Goal: Download file/media

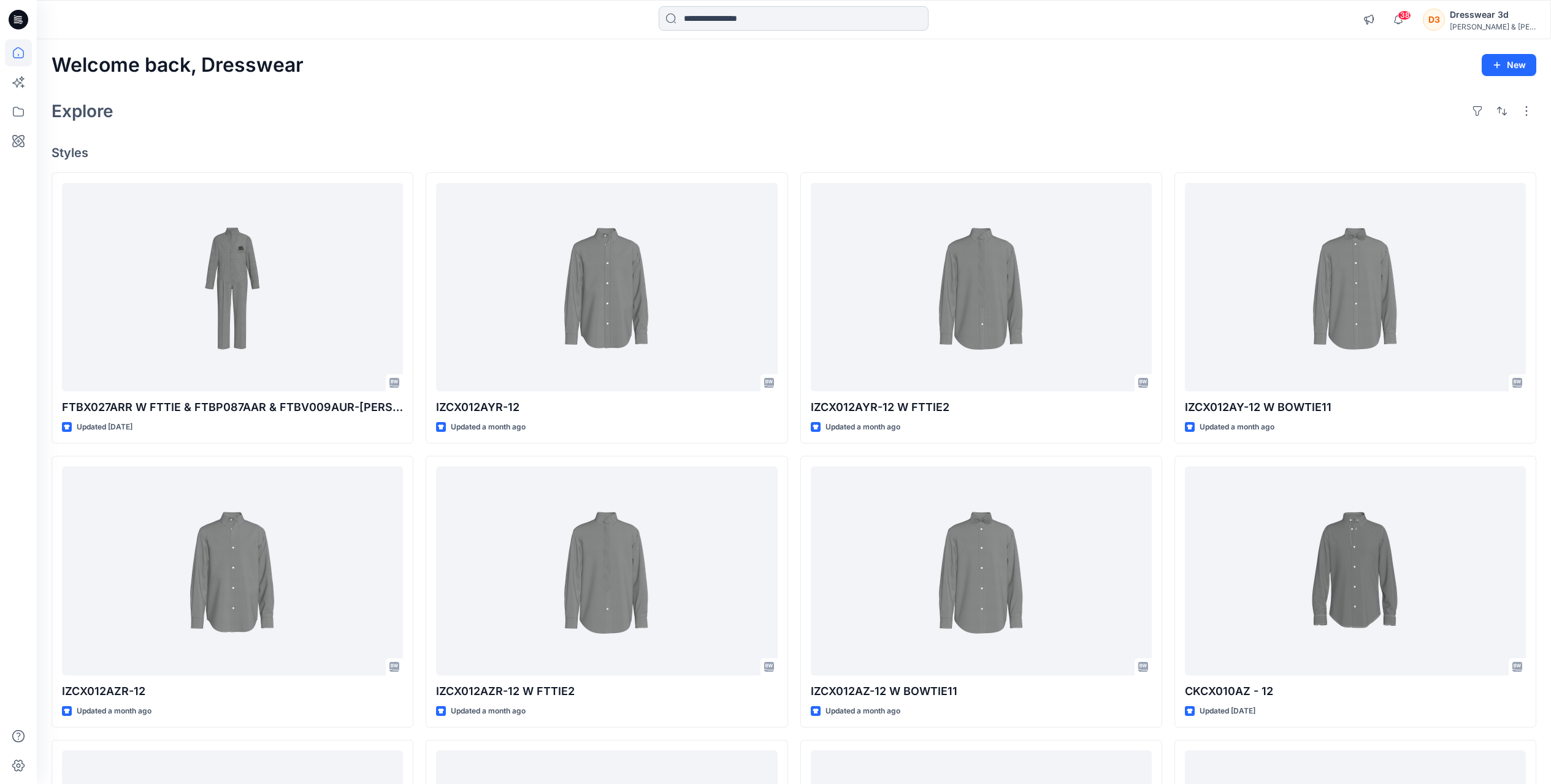
click at [702, 15] on input at bounding box center [793, 18] width 269 height 24
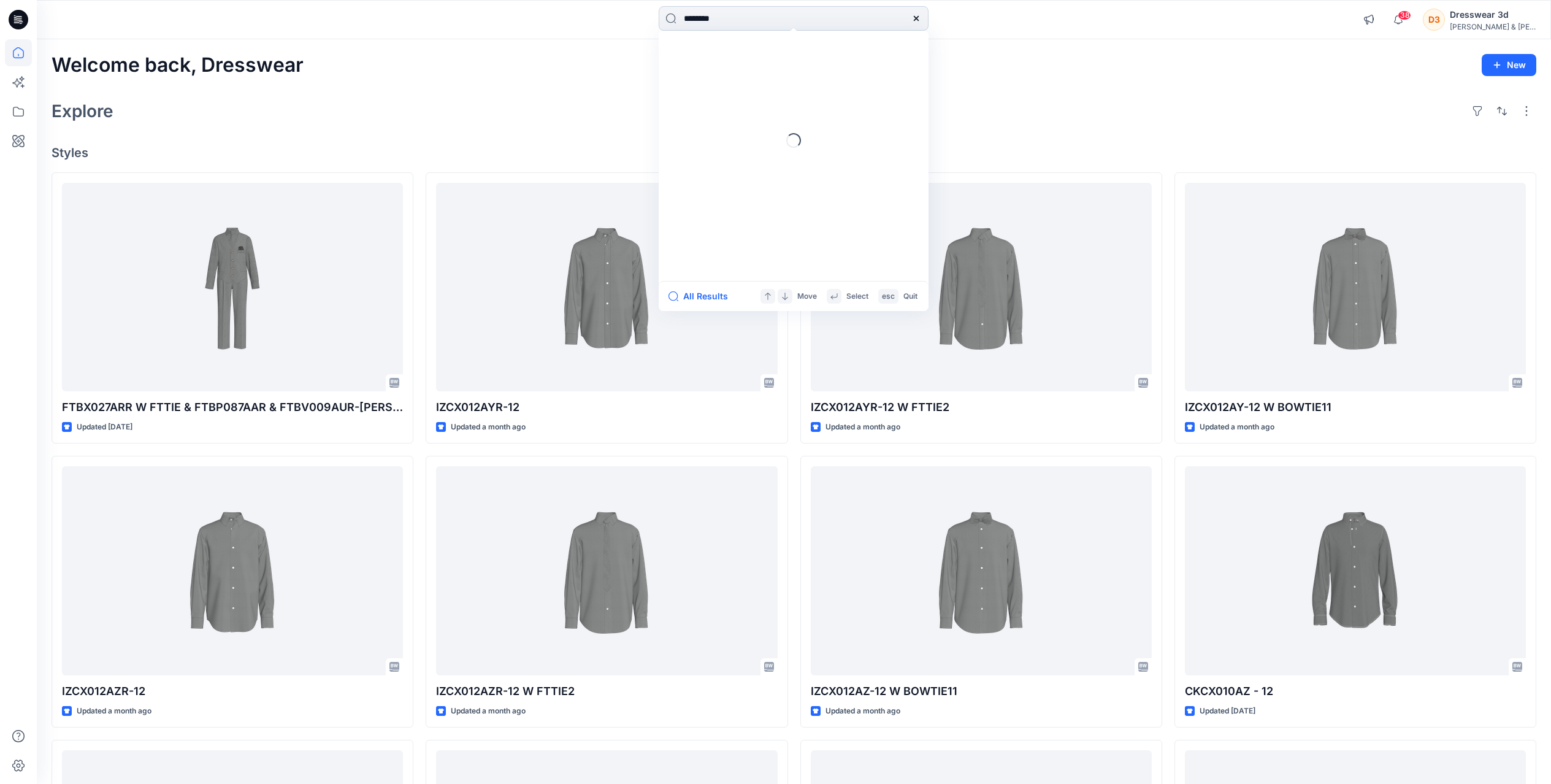
type input "*********"
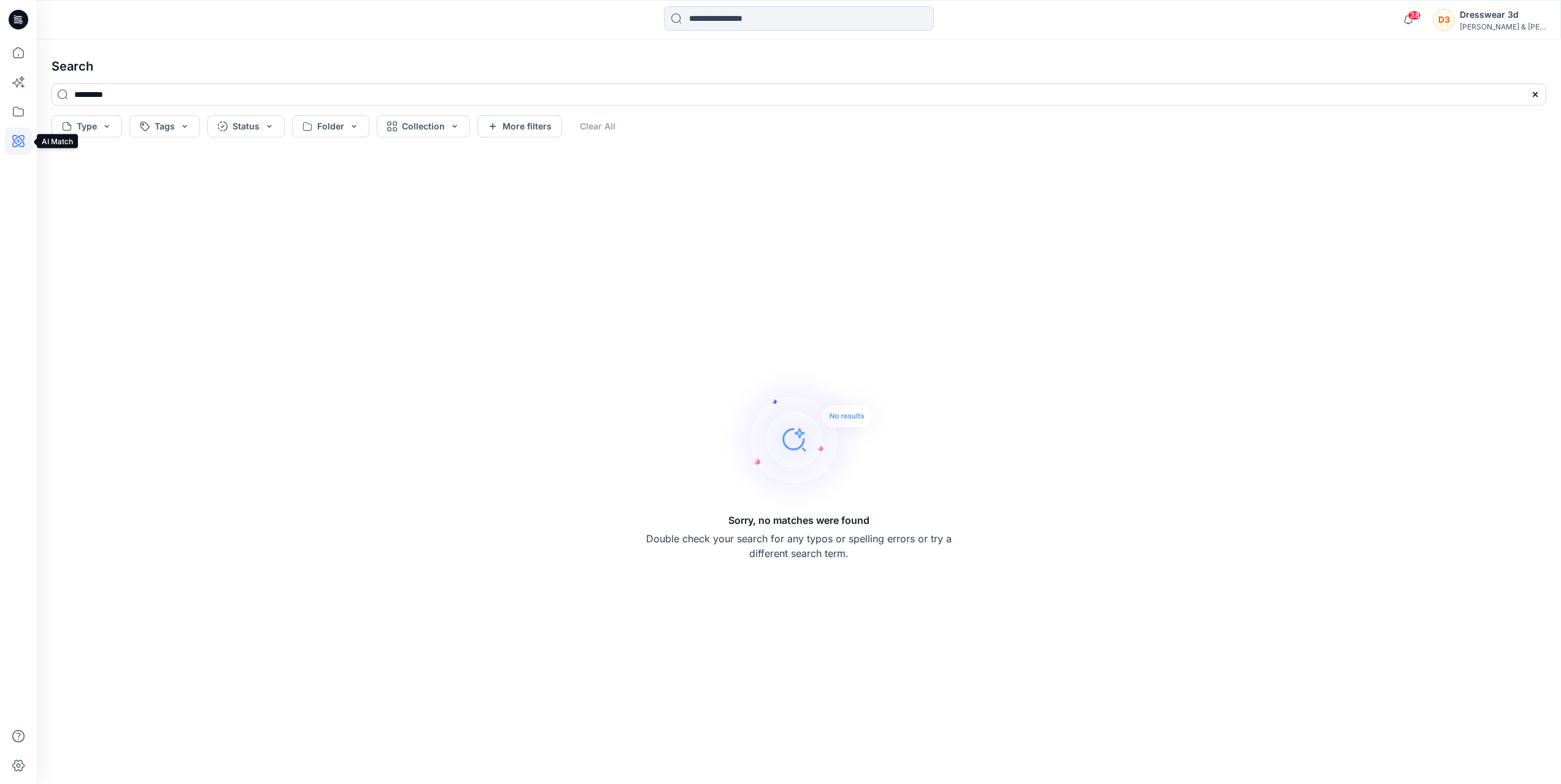
click at [19, 140] on icon at bounding box center [18, 141] width 27 height 27
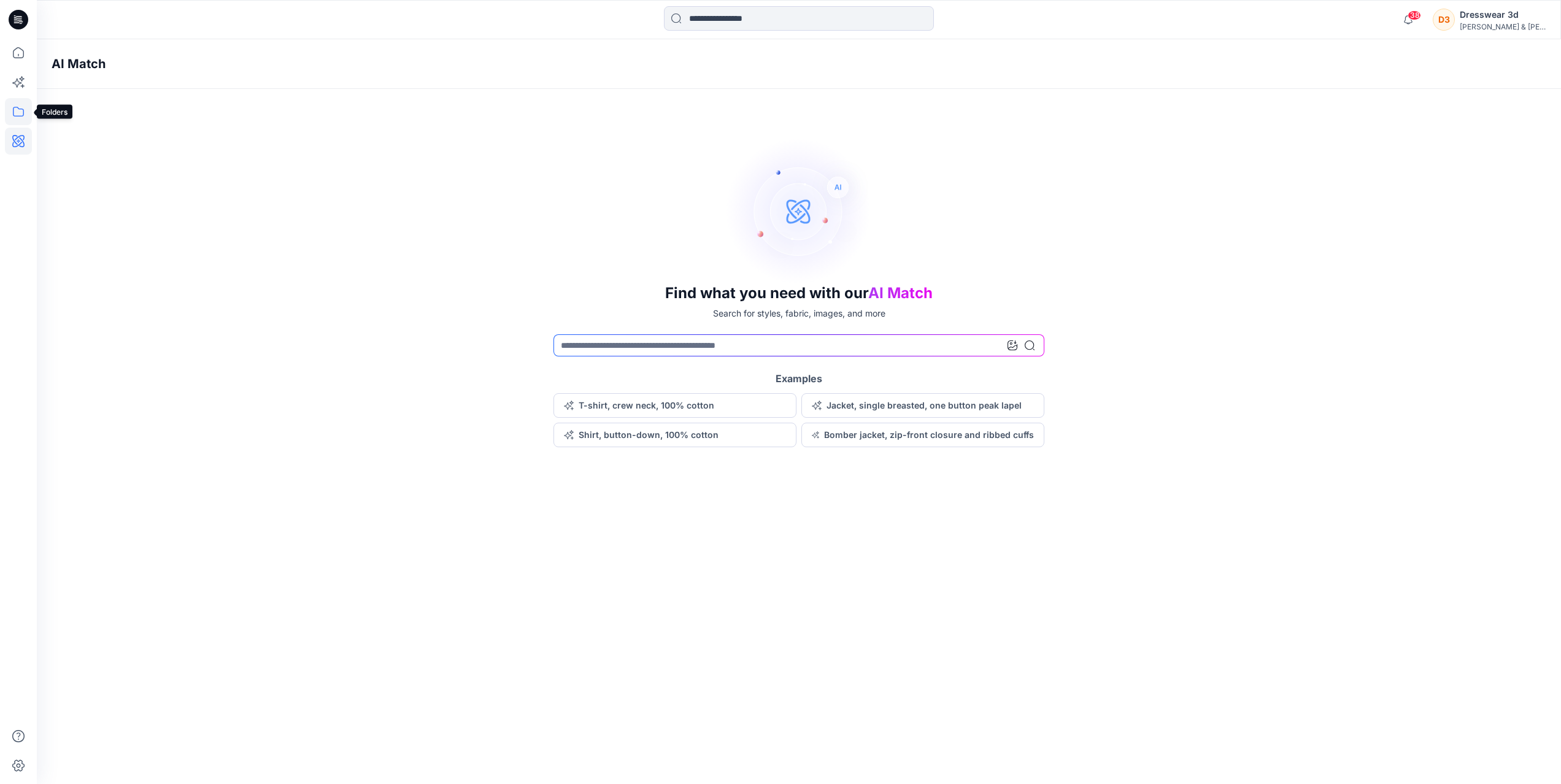
click at [19, 116] on icon at bounding box center [18, 112] width 27 height 27
click at [92, 94] on div at bounding box center [116, 96] width 140 height 24
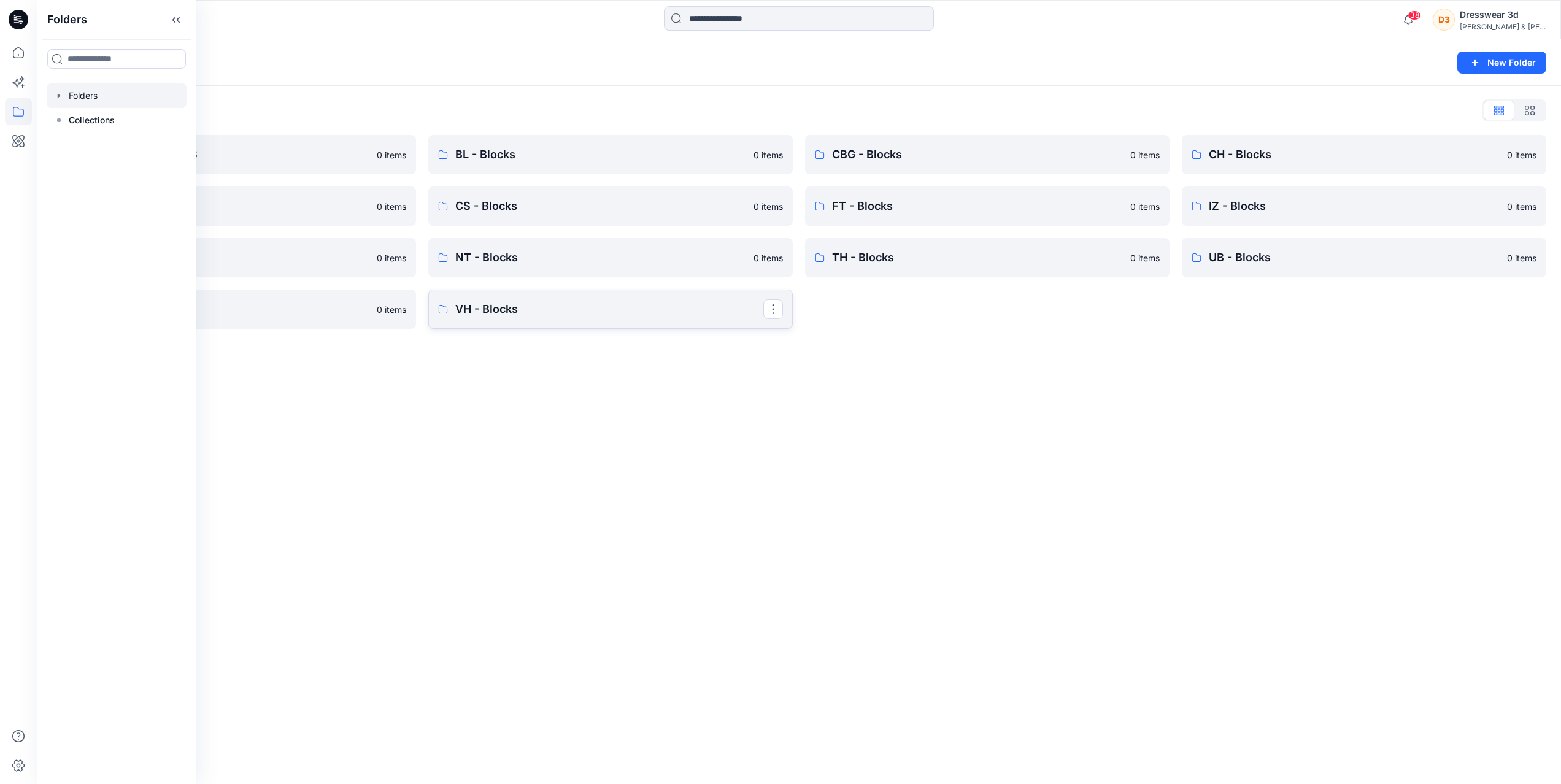
click at [589, 316] on p "VH - Blocks" at bounding box center [609, 309] width 308 height 17
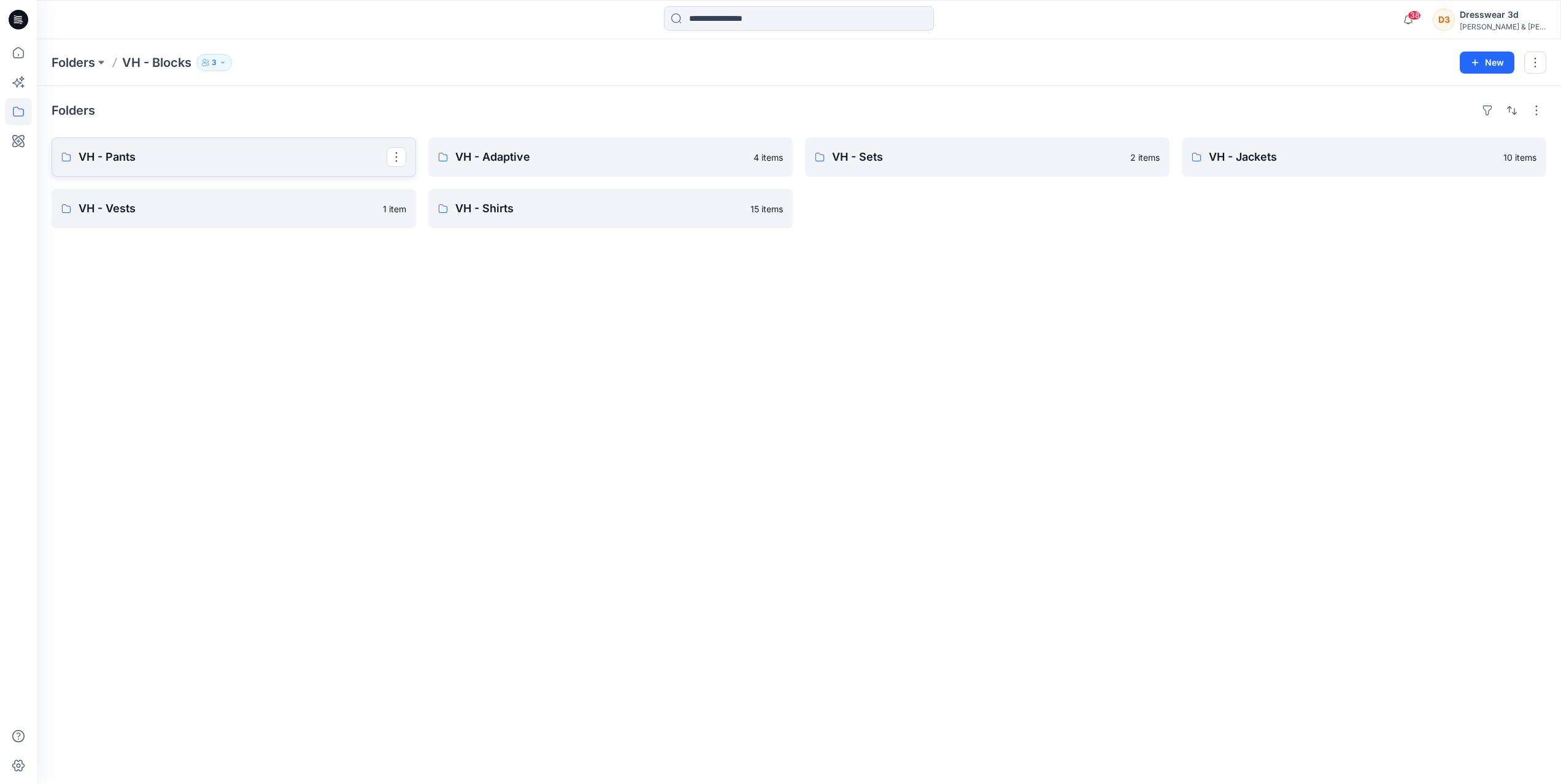
click at [191, 150] on p "VH - Pants" at bounding box center [233, 157] width 308 height 17
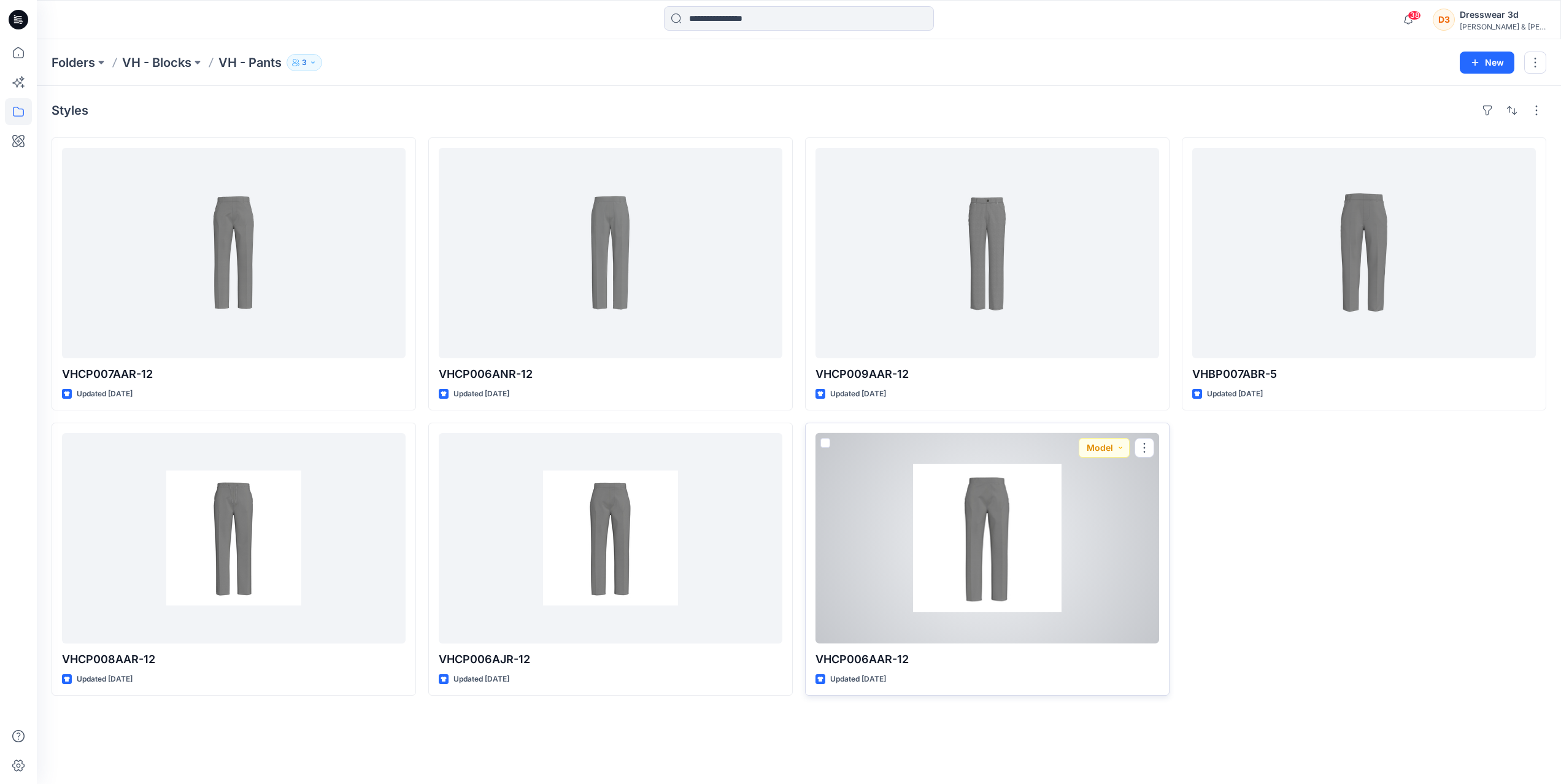
click at [1042, 510] on div at bounding box center [987, 538] width 343 height 210
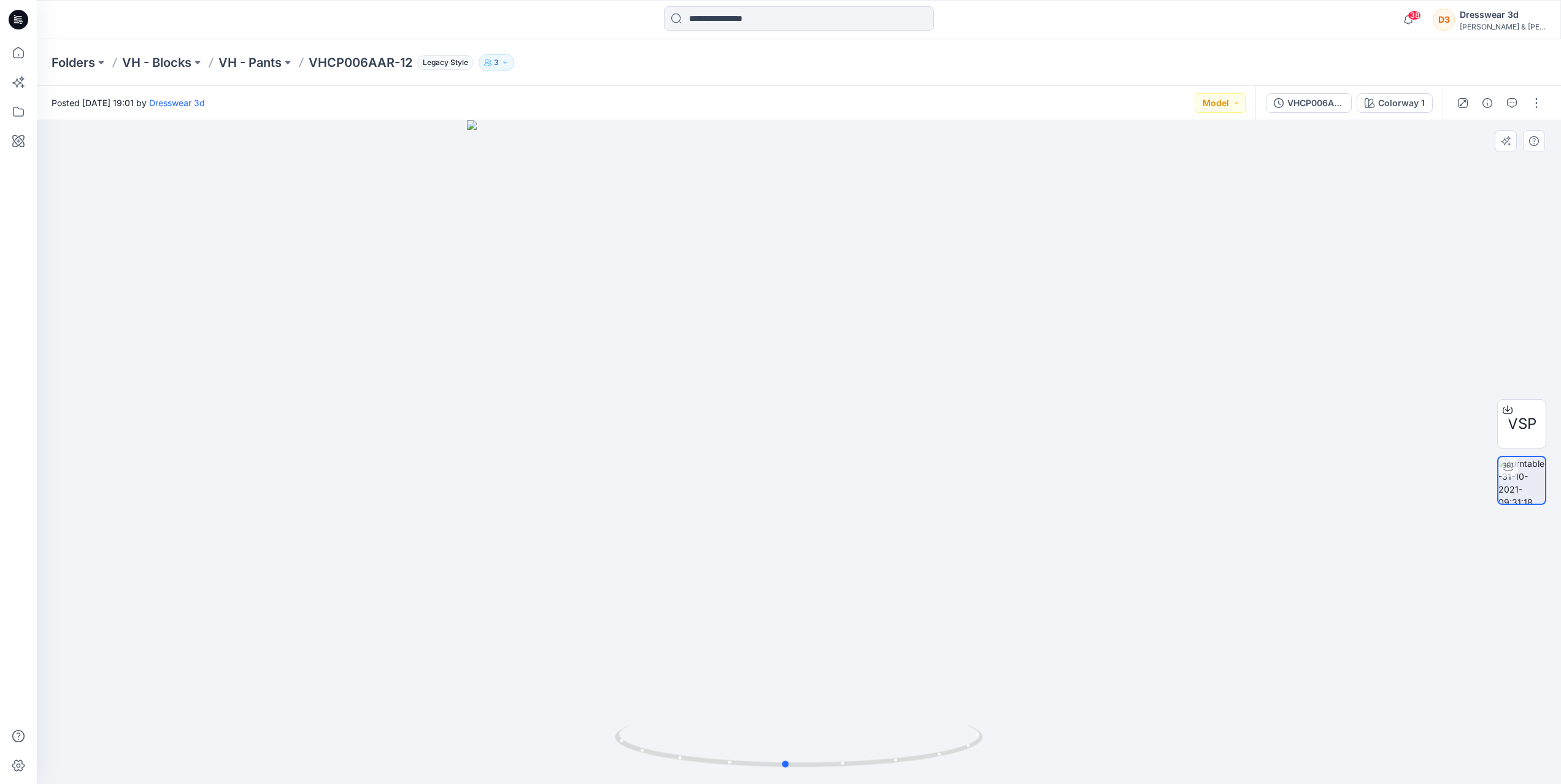
drag, startPoint x: 833, startPoint y: 762, endPoint x: 831, endPoint y: 713, distance: 49.0
click at [831, 713] on div at bounding box center [799, 451] width 1524 height 663
click at [1290, 97] on div "VHCP006AAR-12" at bounding box center [1315, 103] width 57 height 14
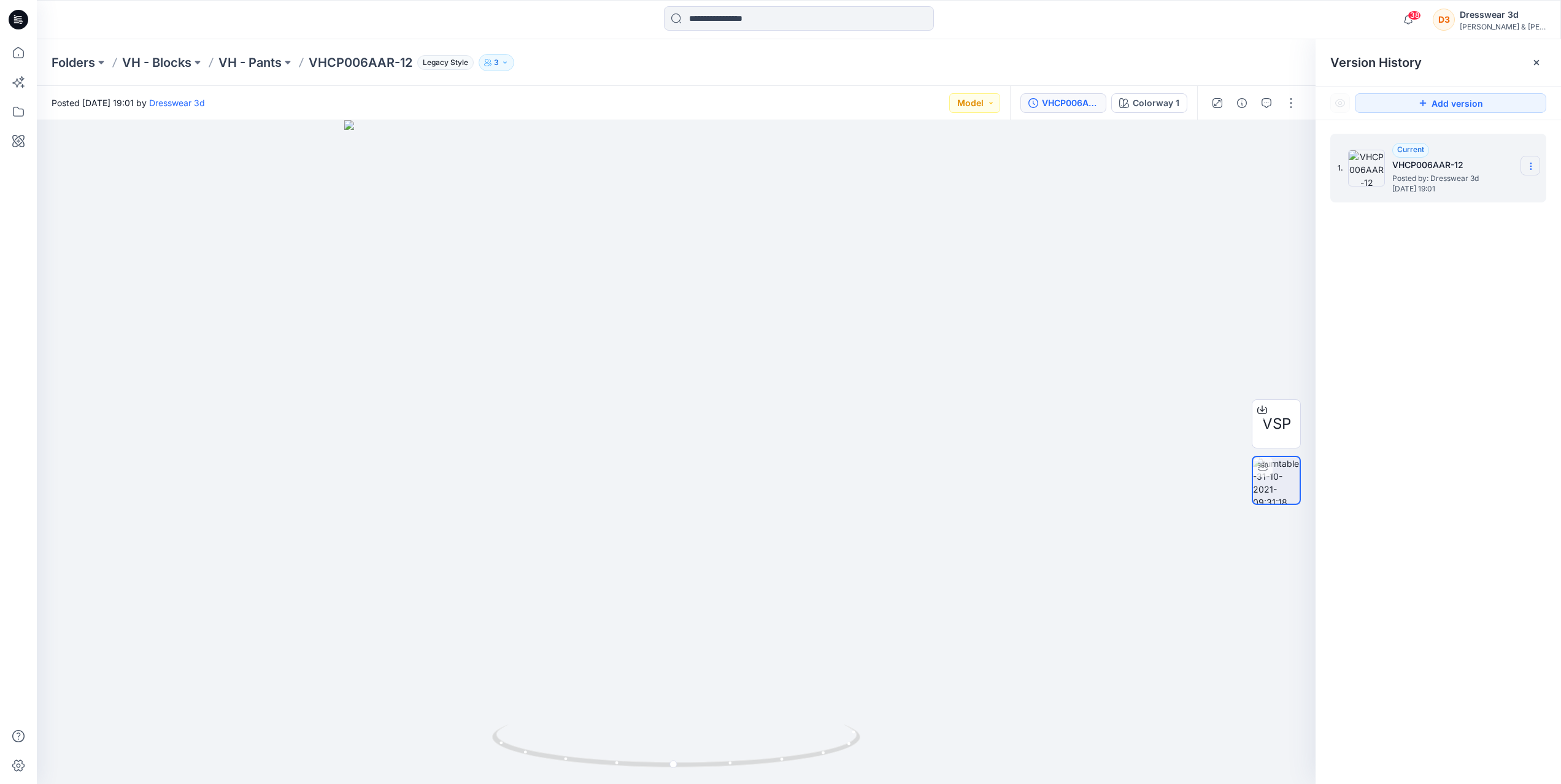
click at [1533, 160] on section at bounding box center [1530, 166] width 20 height 20
click at [1394, 318] on div "1. Current VHCP006AAR-12 Posted by: Dresswear 3d [DATE] 19:01" at bounding box center [1438, 460] width 245 height 681
click at [1270, 414] on div at bounding box center [1262, 410] width 20 height 20
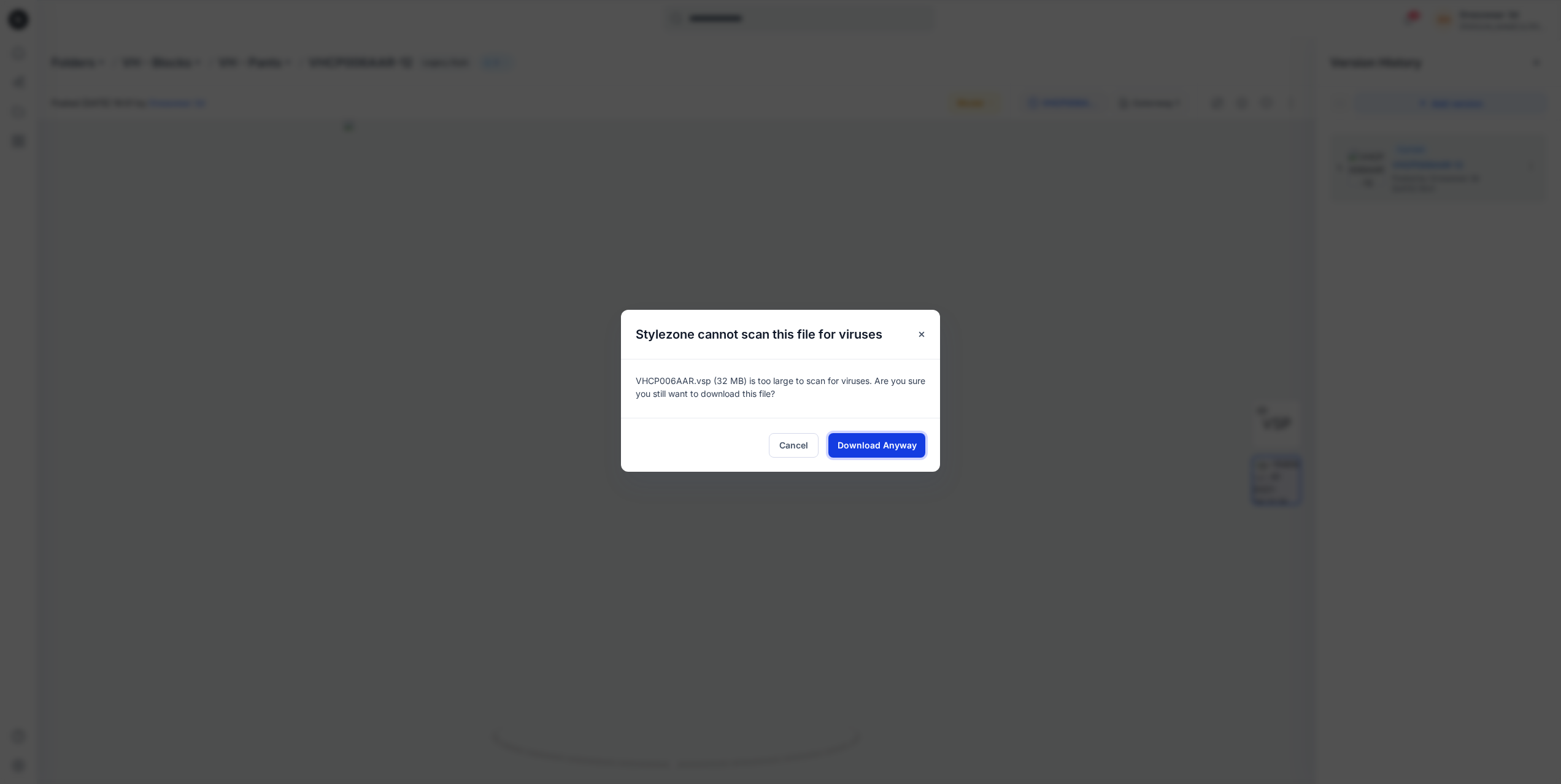
click at [902, 448] on span "Download Anyway" at bounding box center [877, 445] width 79 height 13
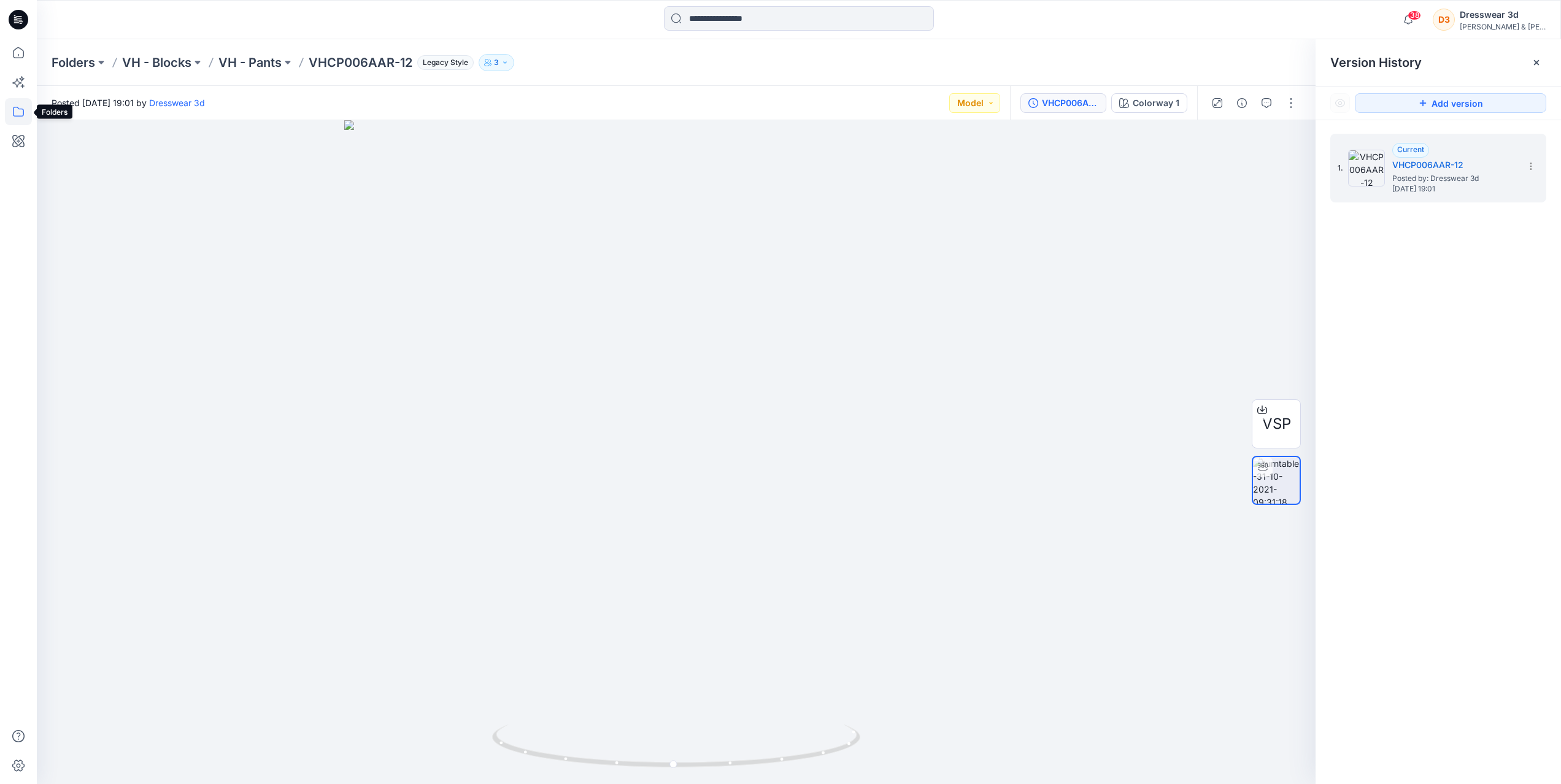
click at [18, 113] on icon at bounding box center [18, 112] width 27 height 27
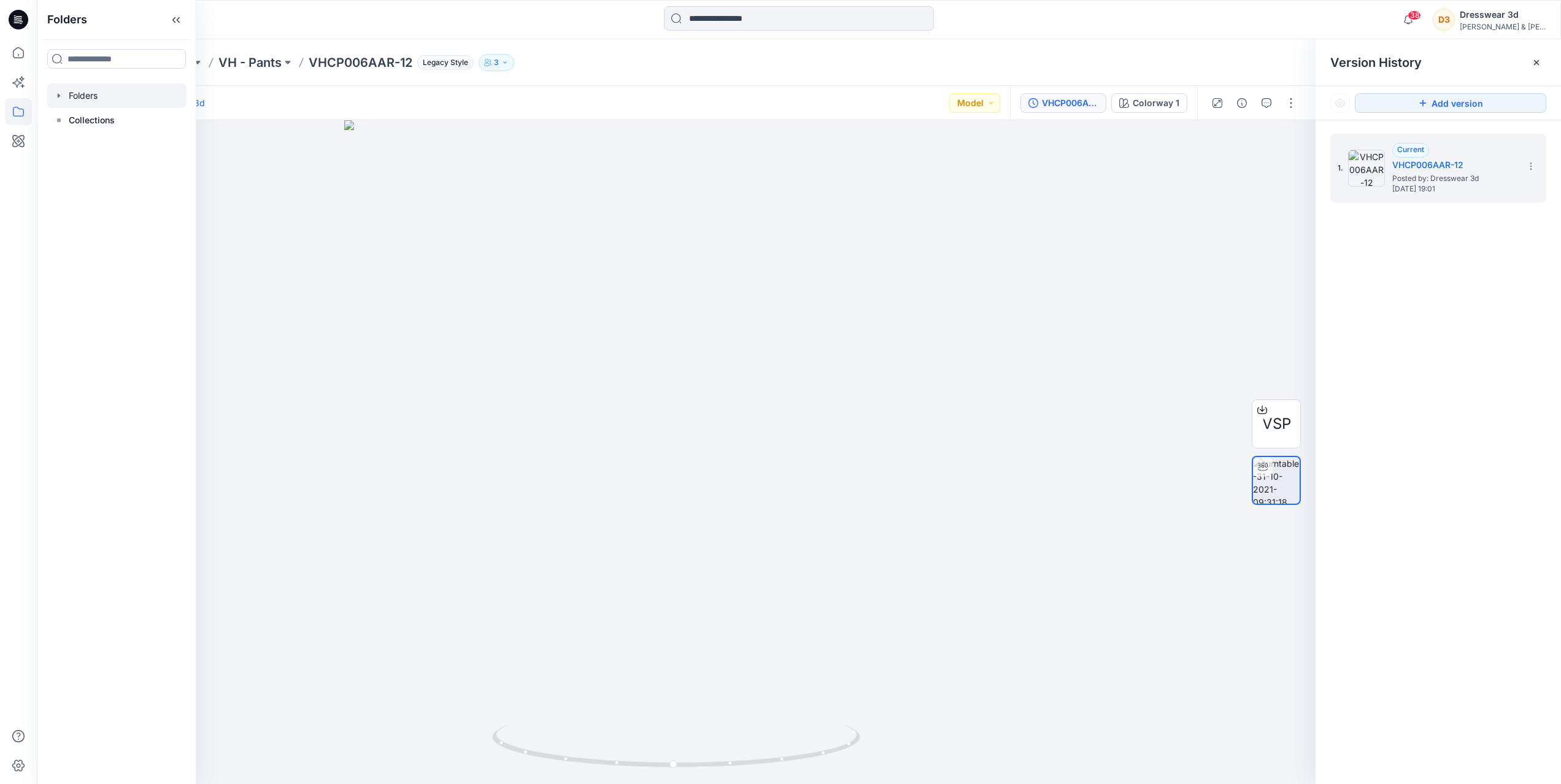
click at [94, 99] on div at bounding box center [116, 96] width 140 height 24
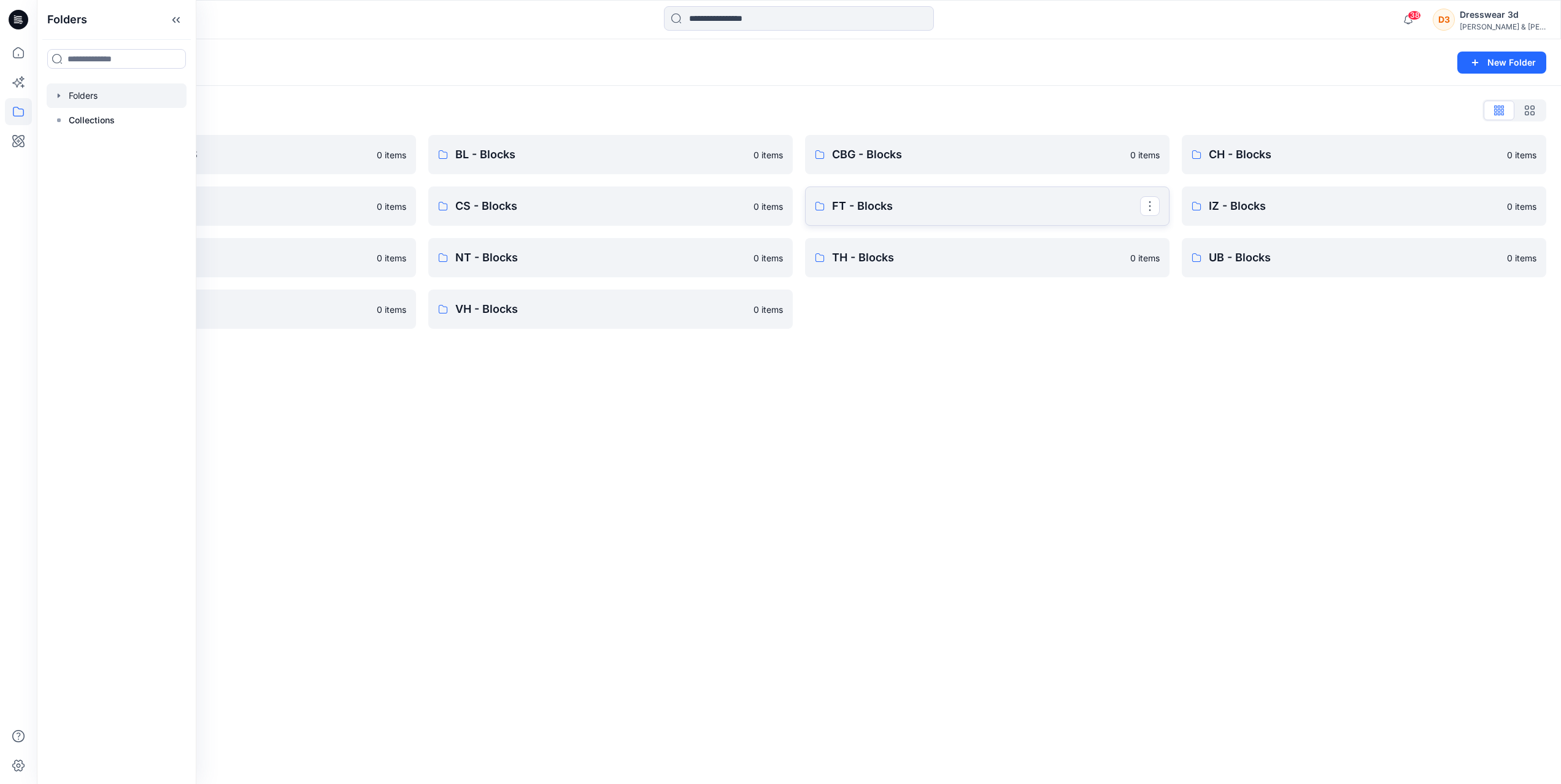
click at [847, 219] on link "FT - Blocks" at bounding box center [987, 206] width 364 height 40
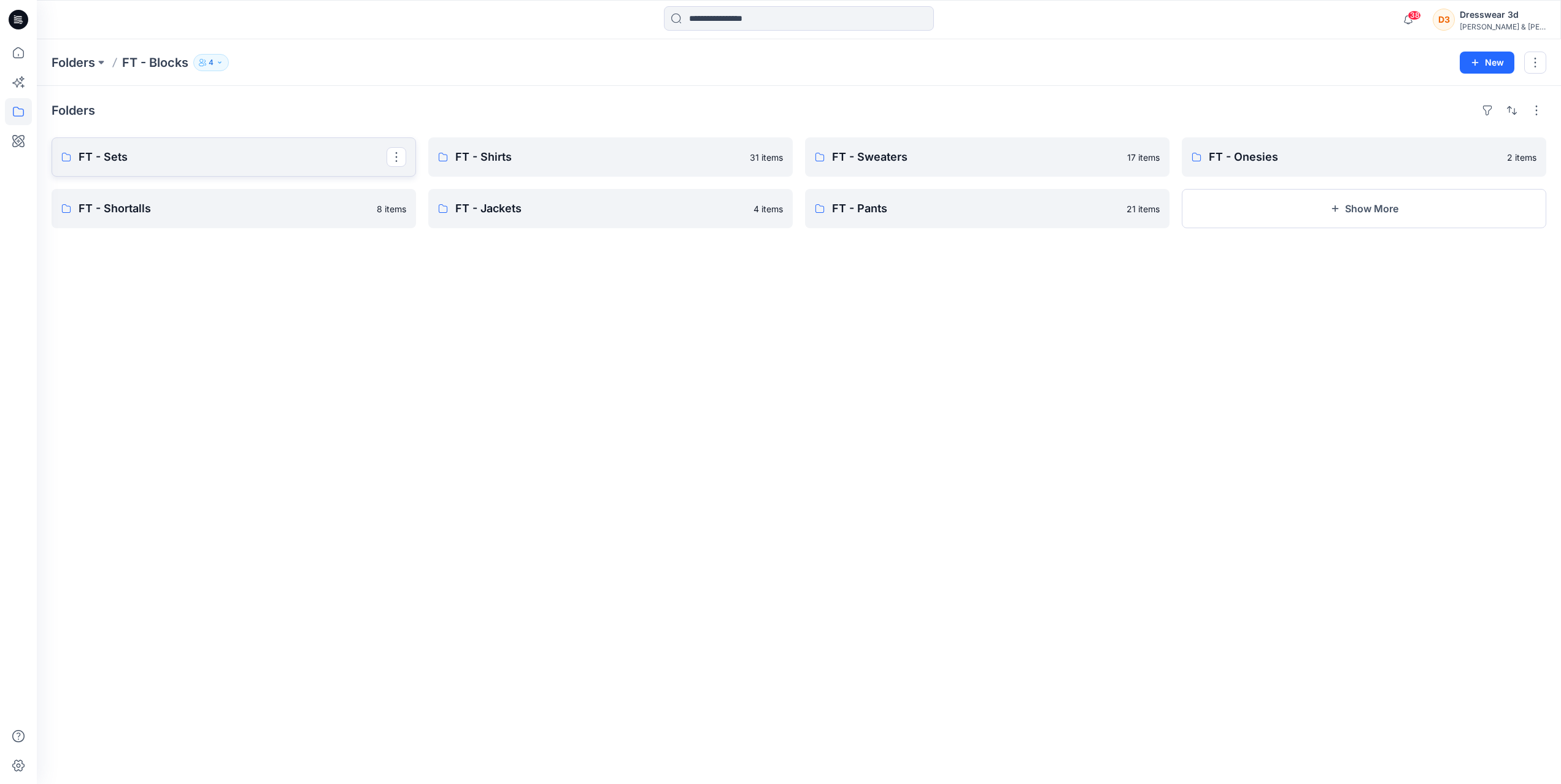
click at [300, 150] on p "FT - Sets" at bounding box center [233, 157] width 308 height 17
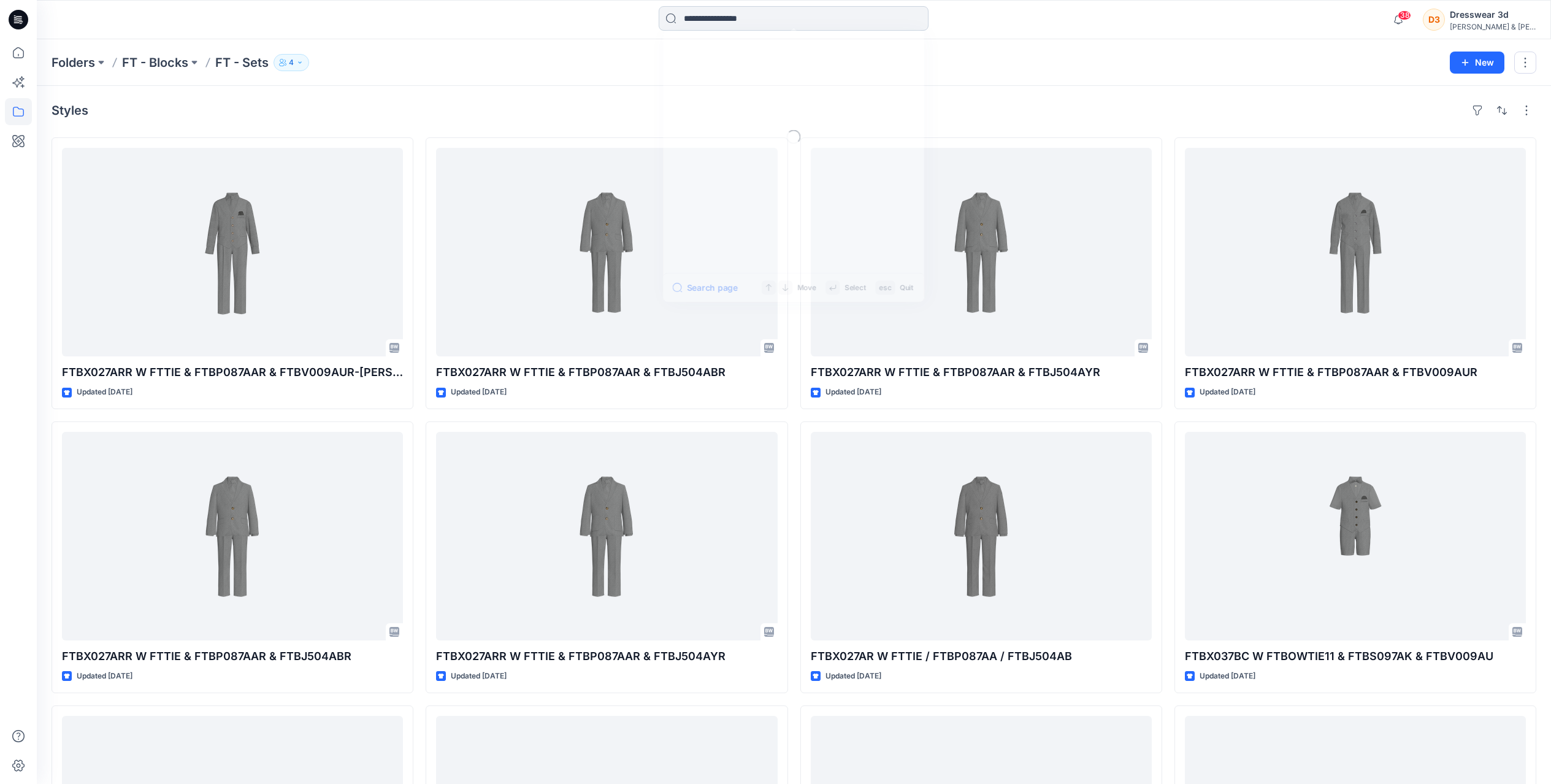
click at [744, 21] on input at bounding box center [793, 18] width 269 height 24
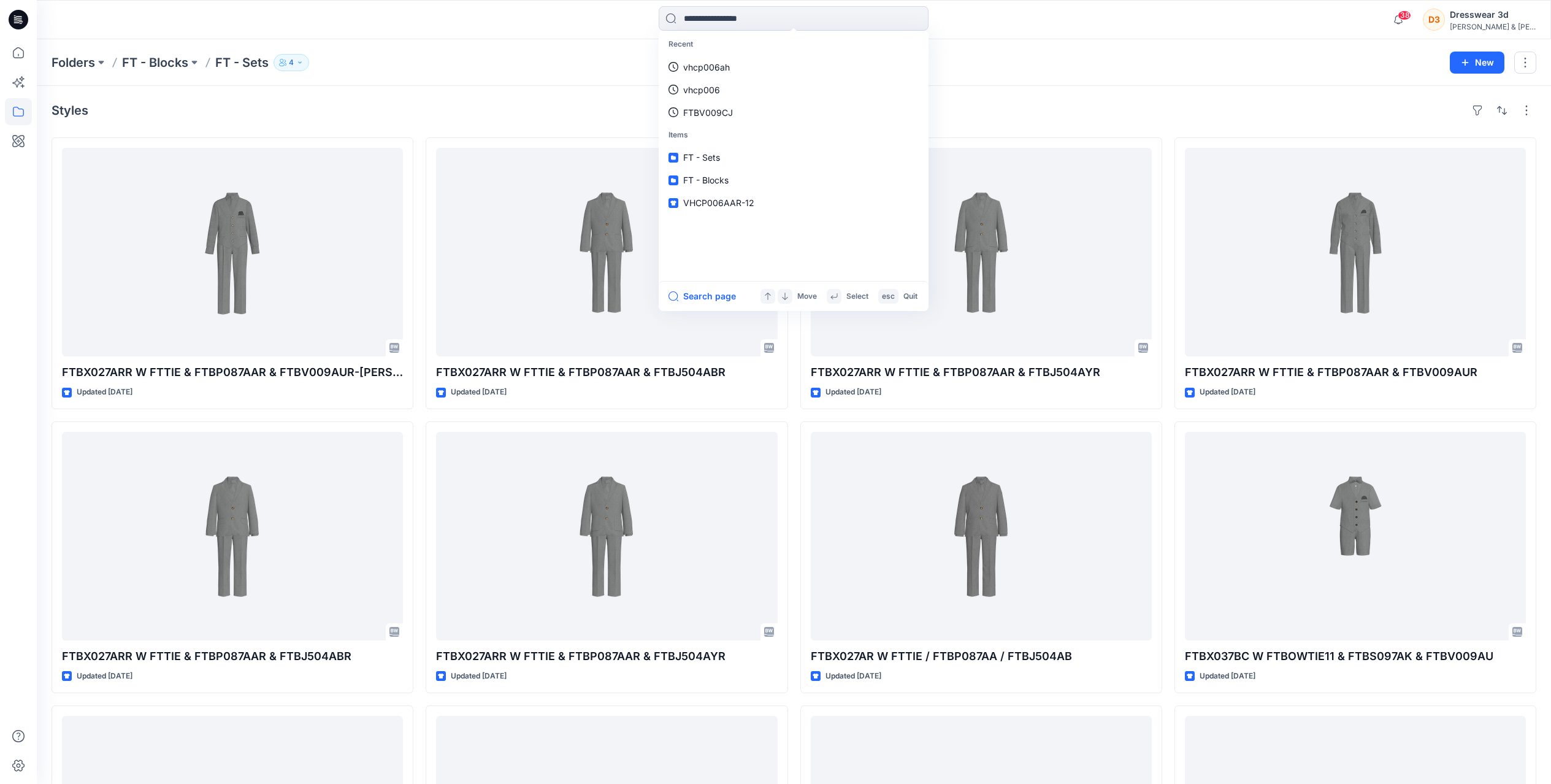
click at [1088, 34] on div "Recent vhcp006ah vhcp006 FTBV009CJ Items FT - Sets FT - Blocks VHCP006AAR-12 Se…" at bounding box center [794, 20] width 1514 height 40
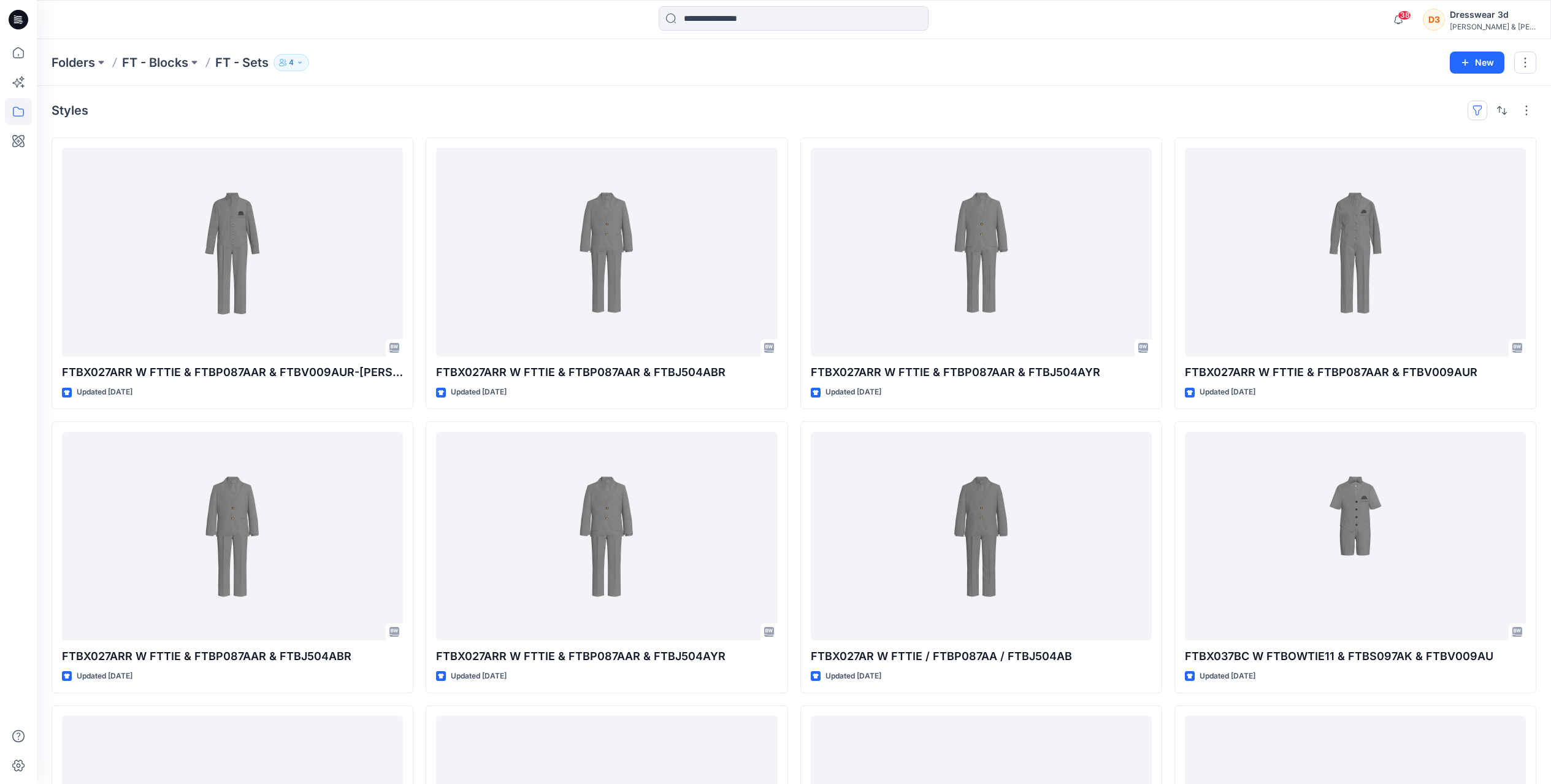
click at [1478, 114] on button "button" at bounding box center [1478, 111] width 20 height 20
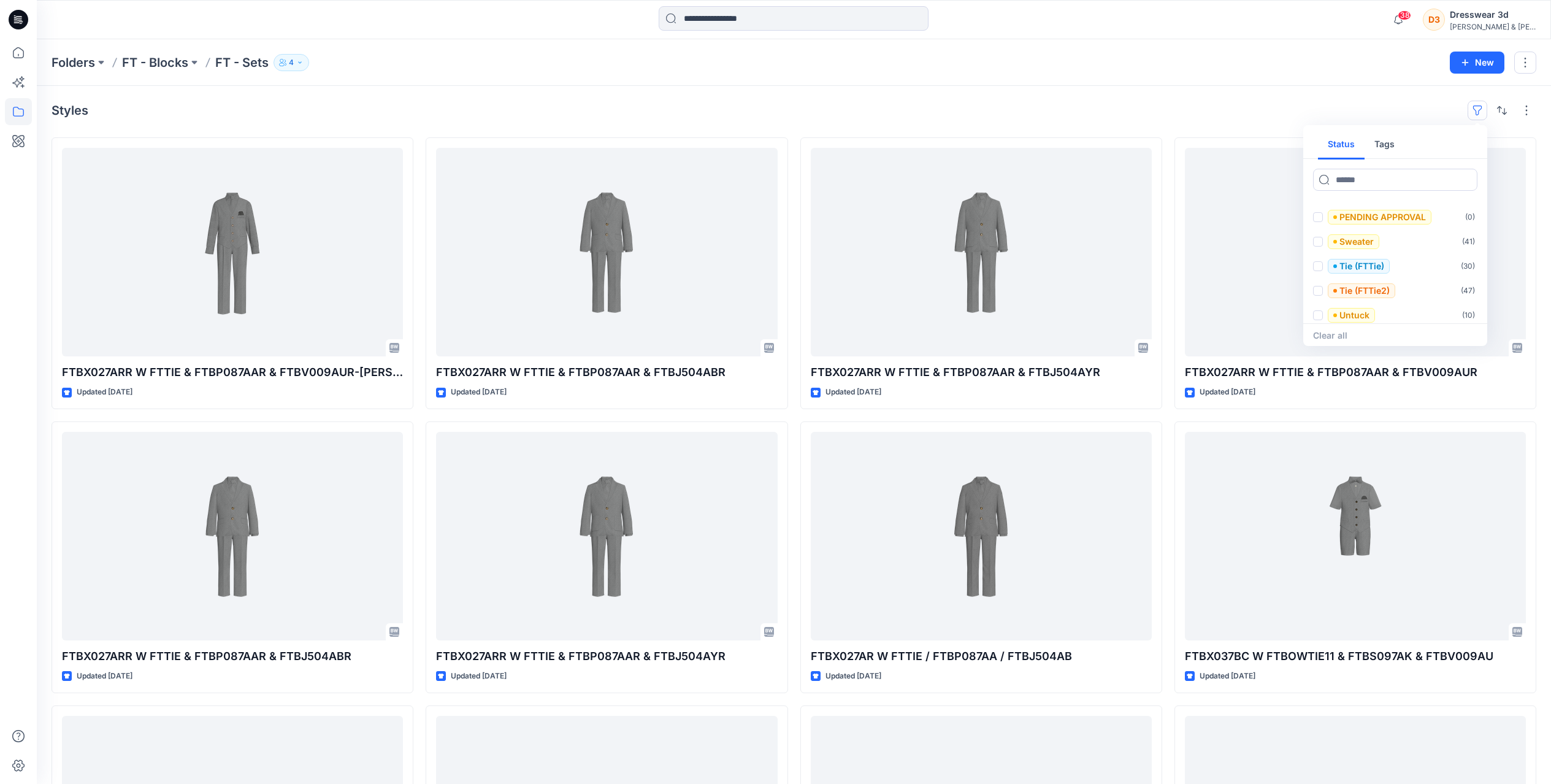
scroll to position [295, 0]
click at [1319, 287] on span at bounding box center [1318, 286] width 10 height 10
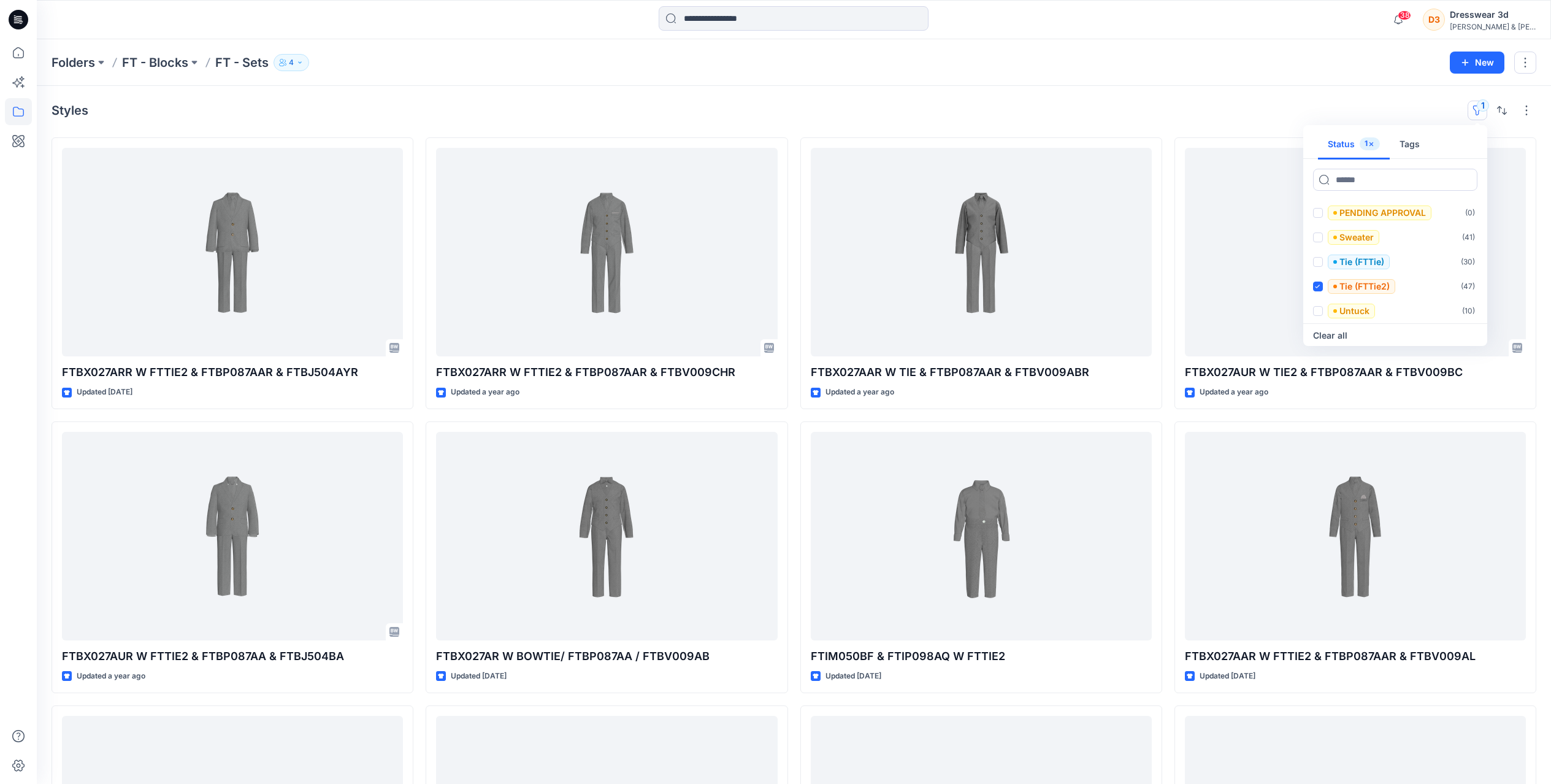
click at [1001, 111] on div "Styles 1 Status 1 Tags Set Status ( 29 ) APPROVED ( 0 ) ARCHIVED ( 7 ) Bow Tie …" at bounding box center [794, 111] width 1485 height 20
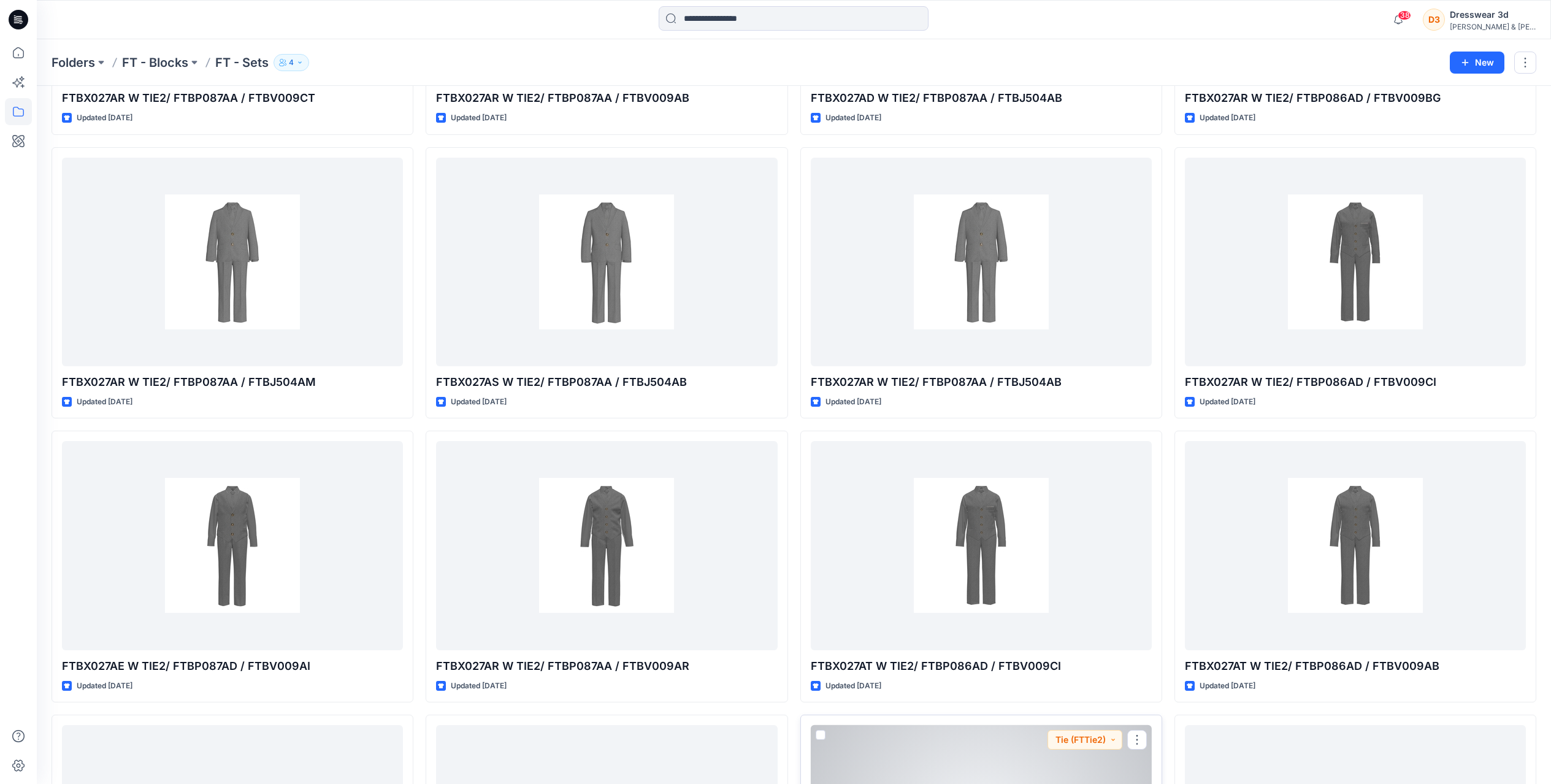
scroll to position [2260, 0]
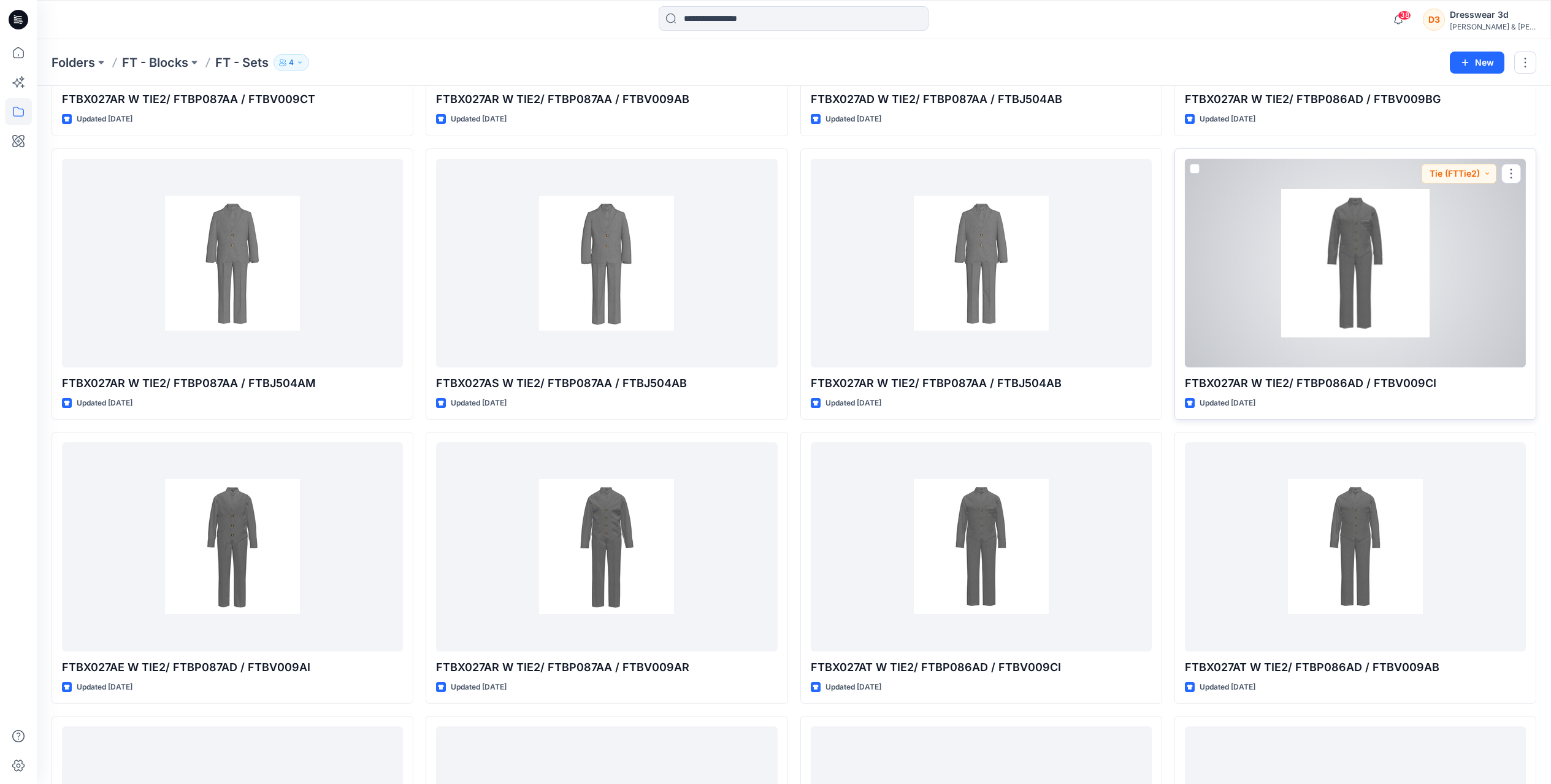
click at [1336, 285] on div at bounding box center [1355, 262] width 341 height 208
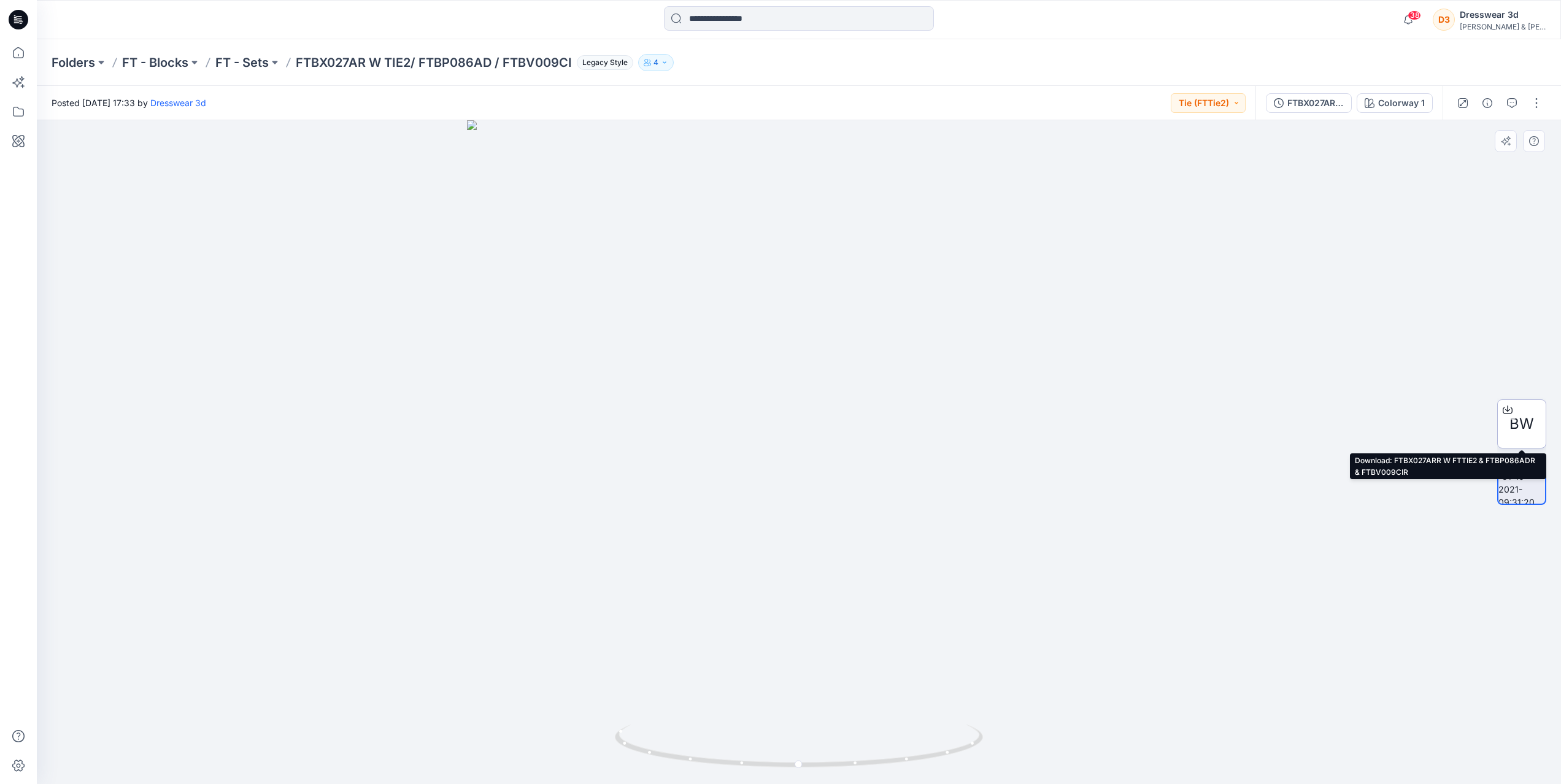
click at [1526, 425] on span "BW" at bounding box center [1520, 424] width 24 height 23
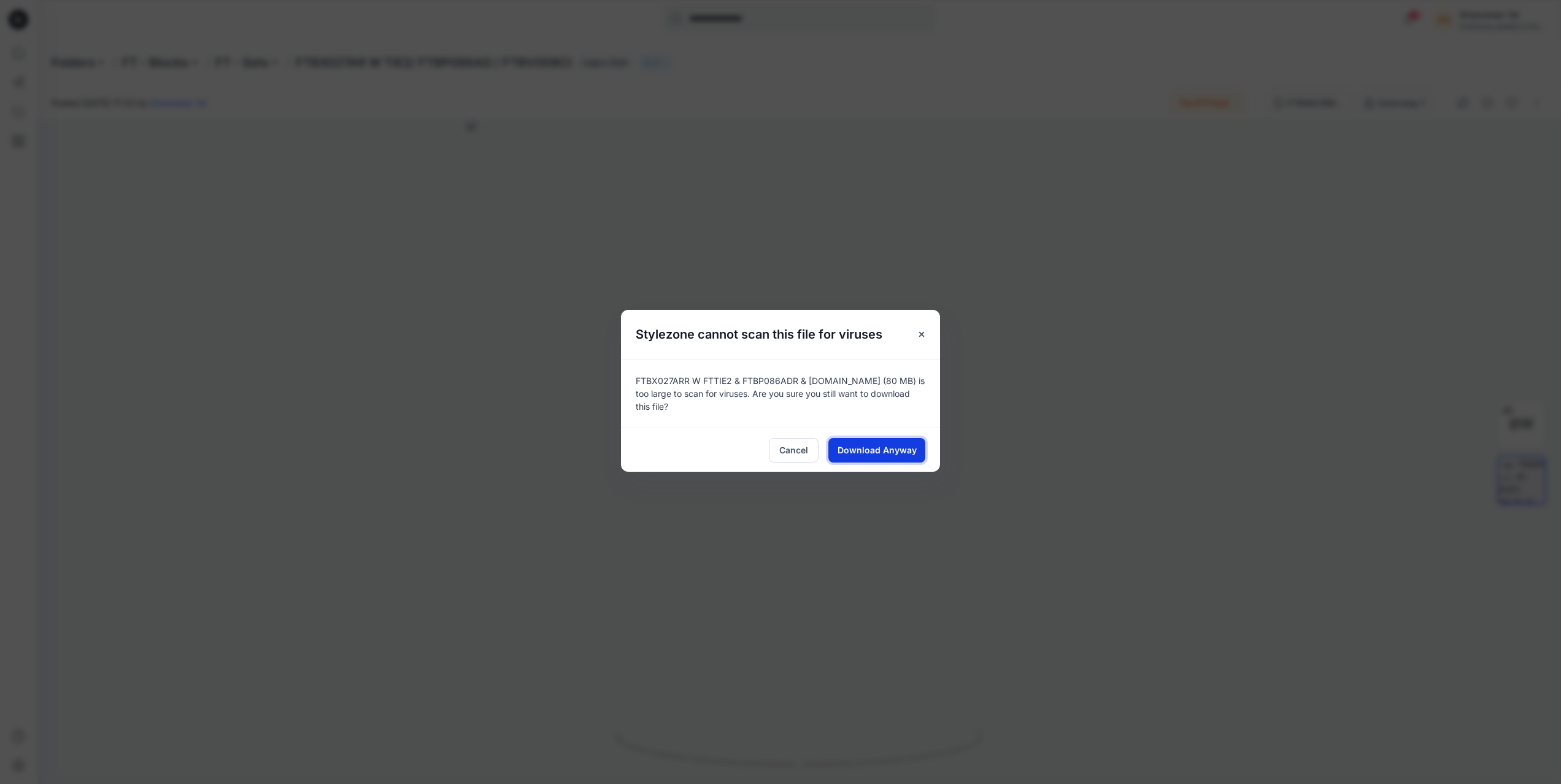
click at [896, 448] on span "Download Anyway" at bounding box center [877, 450] width 79 height 13
